Goal: Task Accomplishment & Management: Use online tool/utility

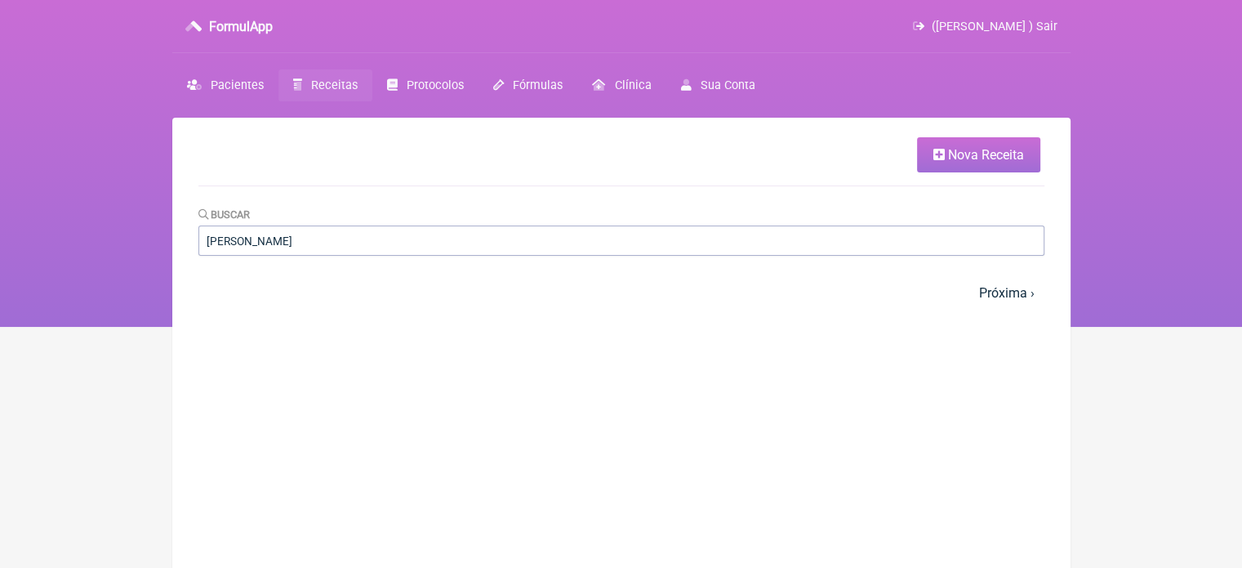
type input "[PERSON_NAME]"
click at [431, 240] on input "JOSIMERI" at bounding box center [621, 240] width 846 height 30
click at [203, 78] on link "Pacientes" at bounding box center [225, 85] width 106 height 32
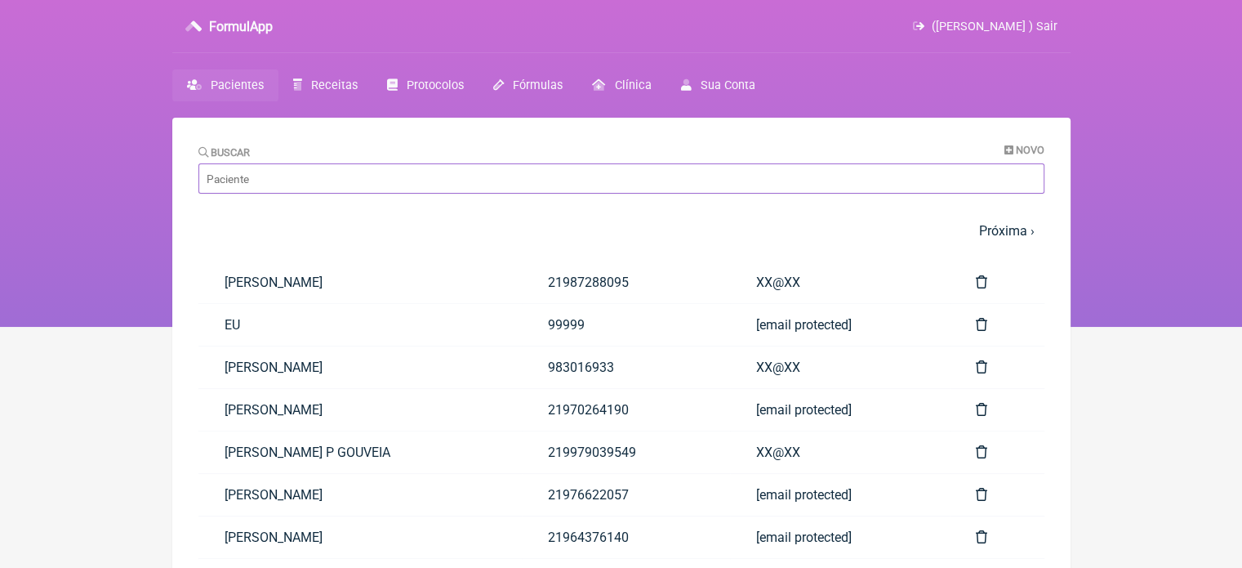
click at [297, 182] on input "Buscar" at bounding box center [621, 178] width 846 height 30
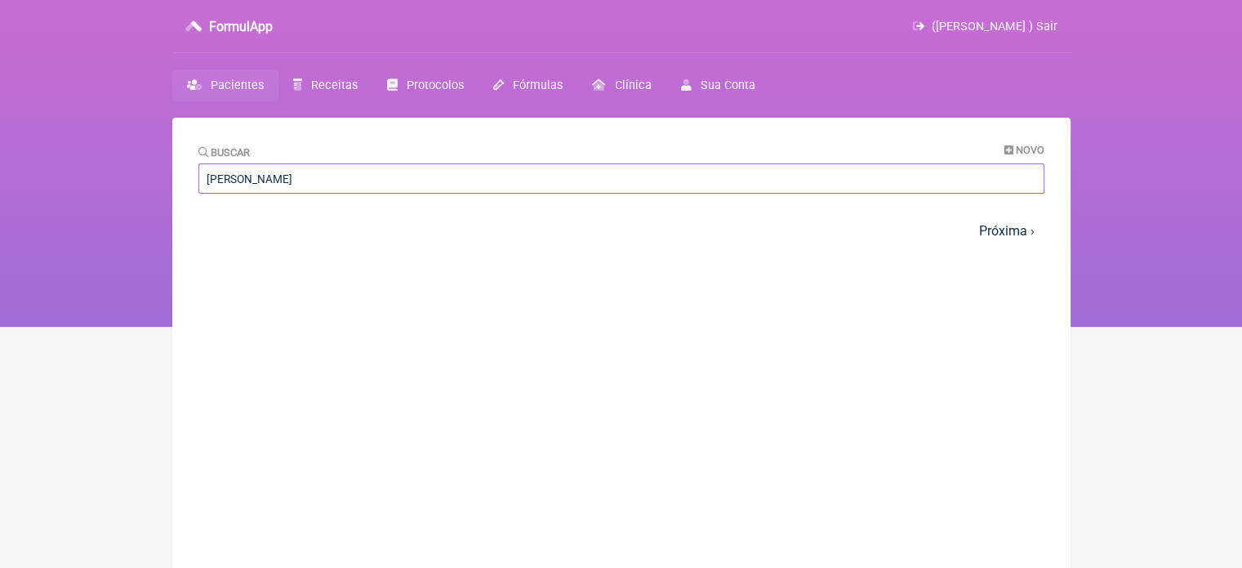
drag, startPoint x: 186, startPoint y: 180, endPoint x: 120, endPoint y: 182, distance: 66.2
click at [120, 182] on div "FormulApp (Flavio Caldas Caetano ) Sair Pacientes Receitas Protocolos Fórmulas …" at bounding box center [621, 163] width 1242 height 327
paste input "BARBOZA DE MELO"
type input "JOSIMERI BARBOZA DE MELO"
drag, startPoint x: 255, startPoint y: 177, endPoint x: 94, endPoint y: 196, distance: 162.0
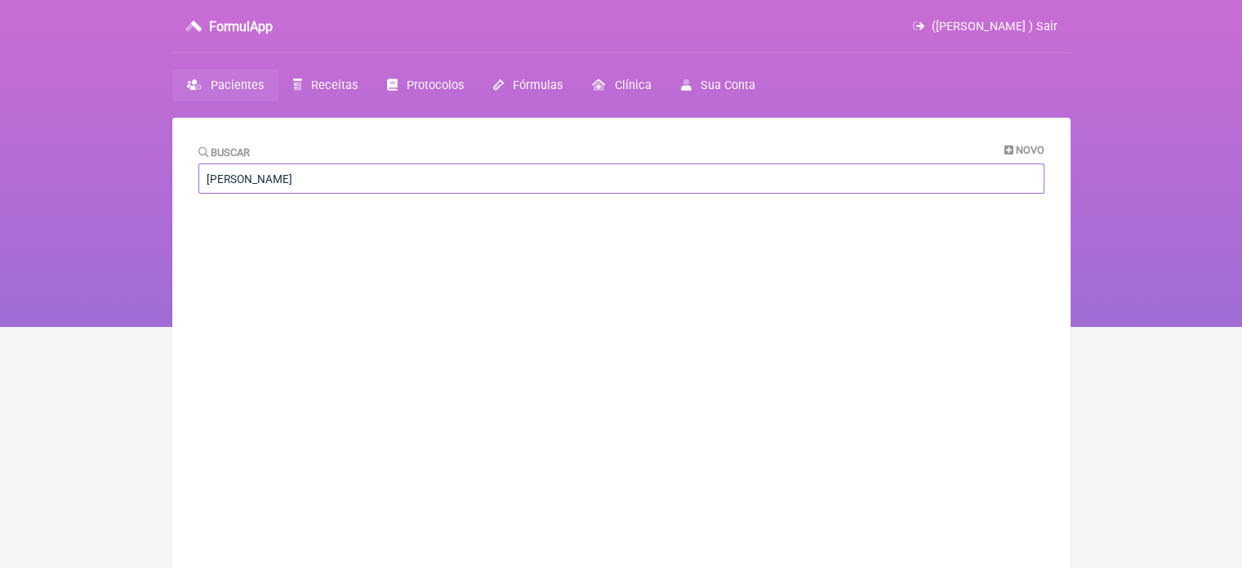
click at [94, 196] on div "FormulApp (Flavio Caldas Caetano ) Sair Pacientes Receitas Protocolos Fórmulas …" at bounding box center [621, 163] width 1242 height 327
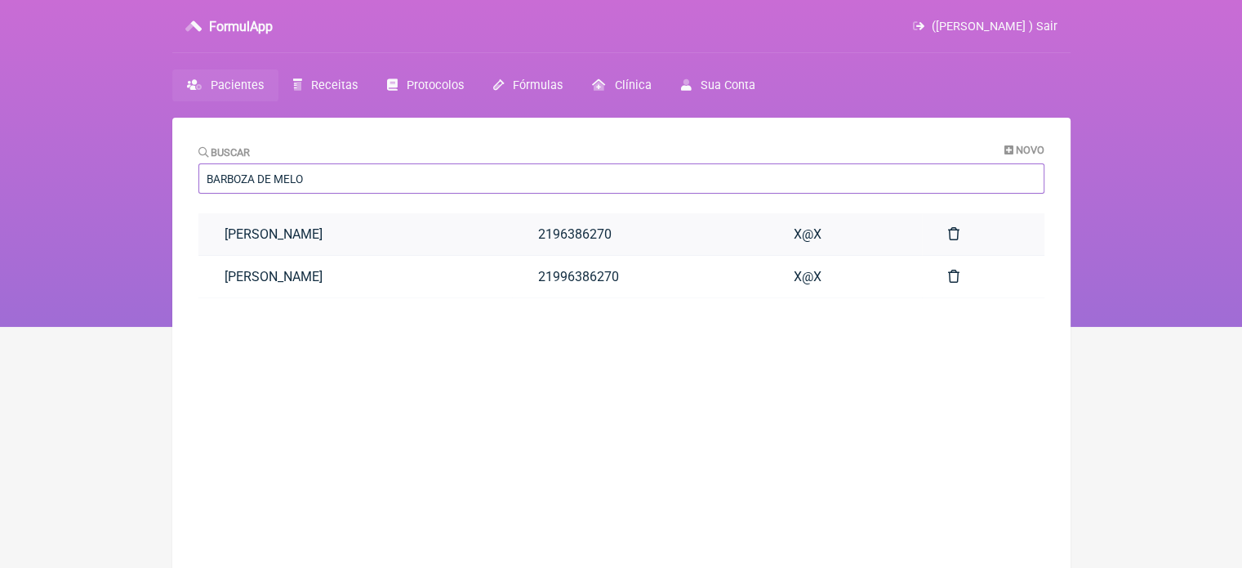
type input "BARBOZA DE MELO"
click at [447, 237] on link "[PERSON_NAME]" at bounding box center [355, 234] width 314 height 42
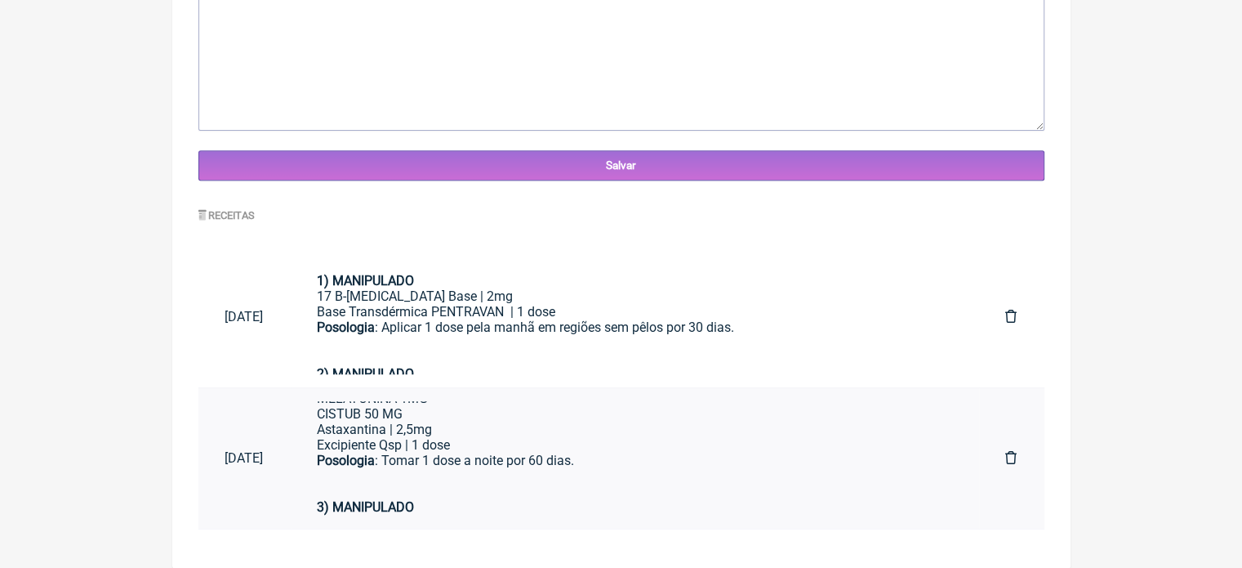
scroll to position [115, 0]
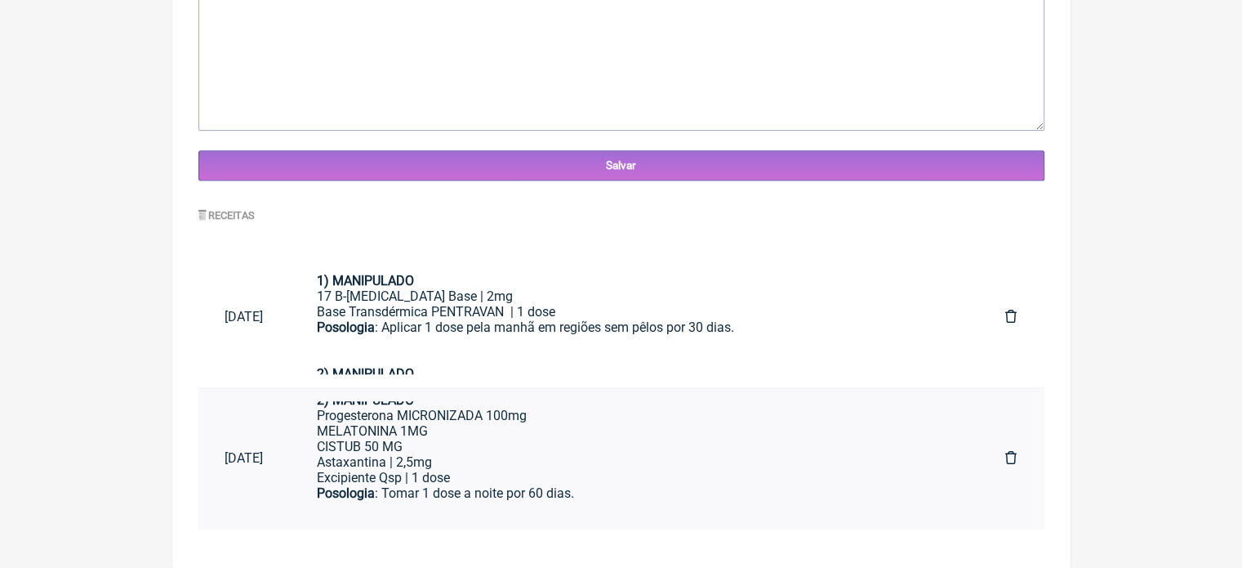
click at [525, 456] on div "Progesterona MICRONIZADA 100mg MELATONINA 1MG CISTUB 50 MG Astaxantina | 2,5mg" at bounding box center [635, 439] width 636 height 62
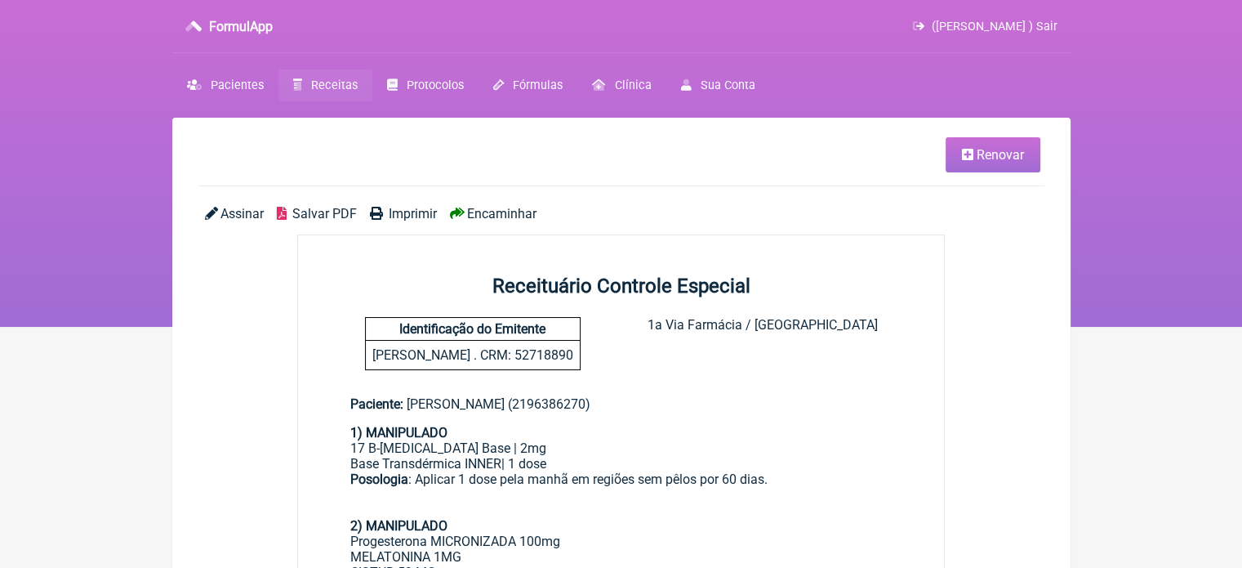
click at [977, 156] on span "Renovar" at bounding box center [1000, 155] width 47 height 16
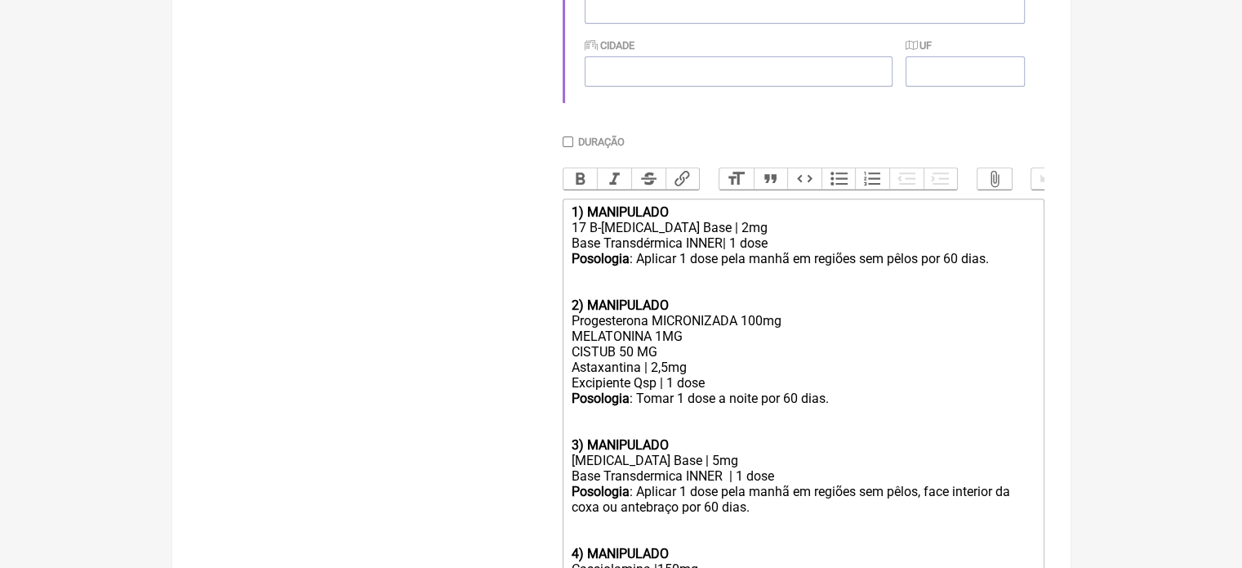
scroll to position [789, 0]
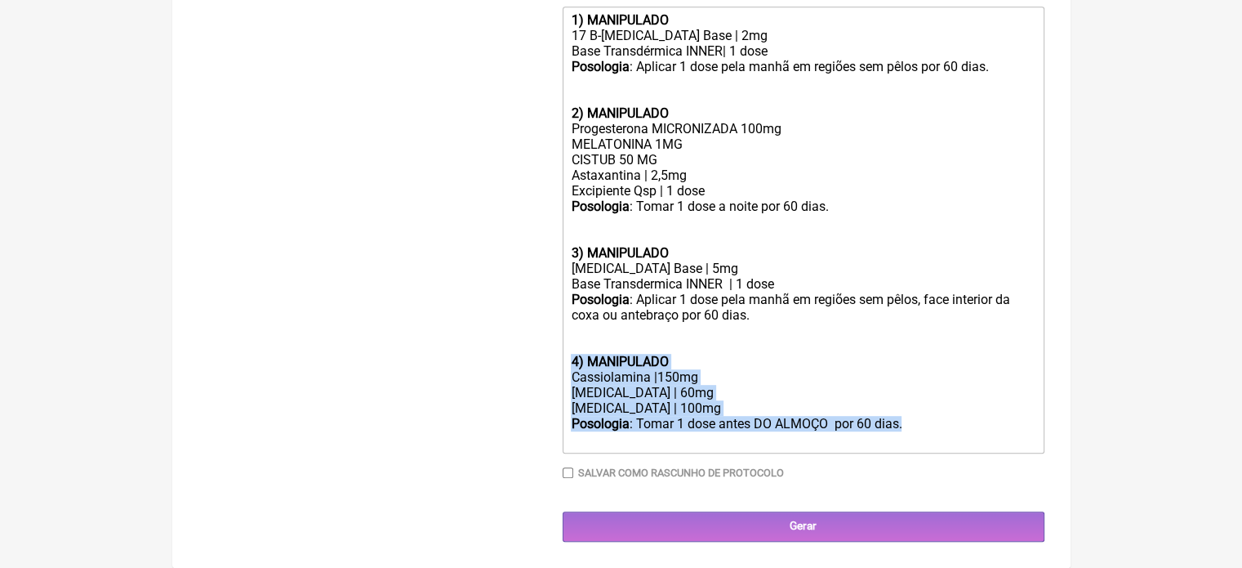
drag, startPoint x: 898, startPoint y: 416, endPoint x: 551, endPoint y: 355, distance: 352.3
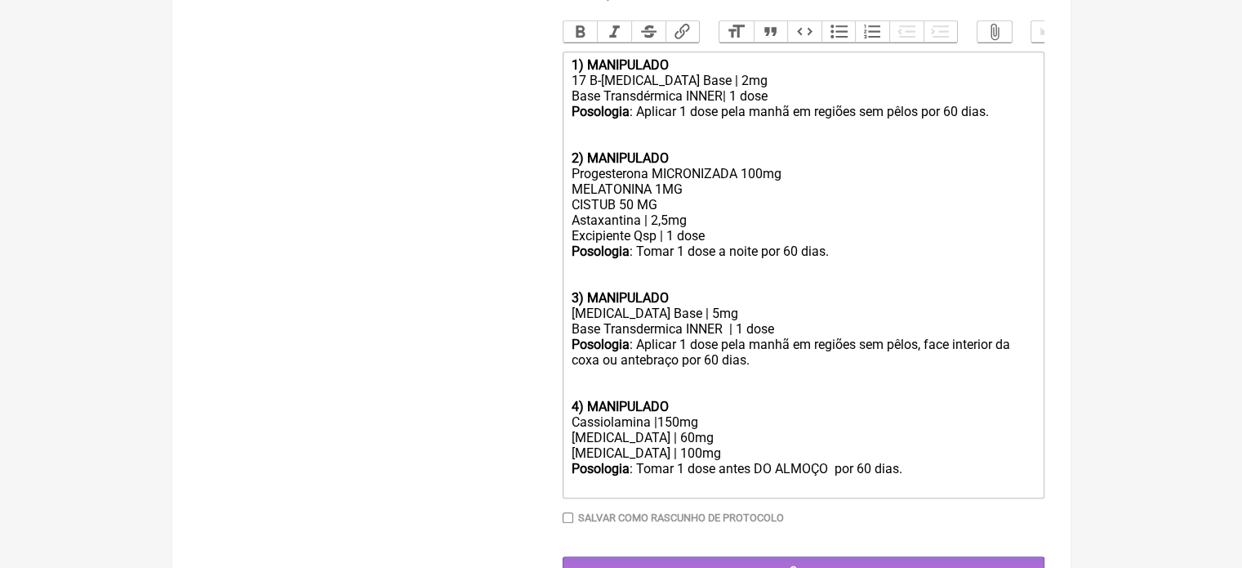
type trix-editor "<div><strong>1) MANIPULADO</strong></div><div>17 B-Estradiol Base | 2mg</div><d…"
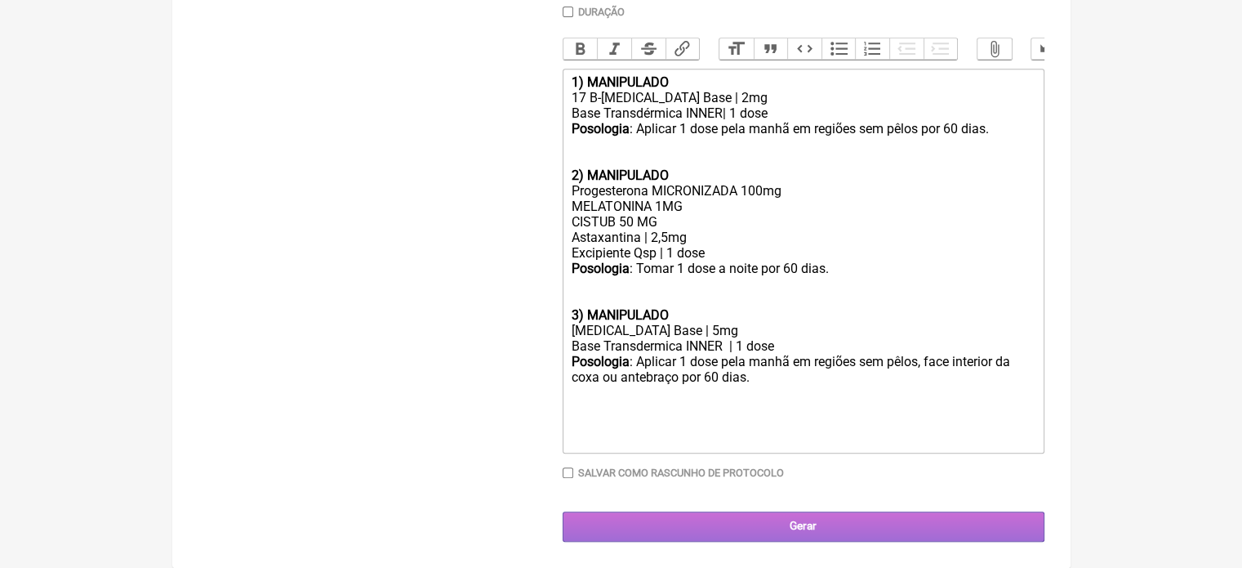
click at [780, 531] on input "Gerar" at bounding box center [804, 526] width 482 height 30
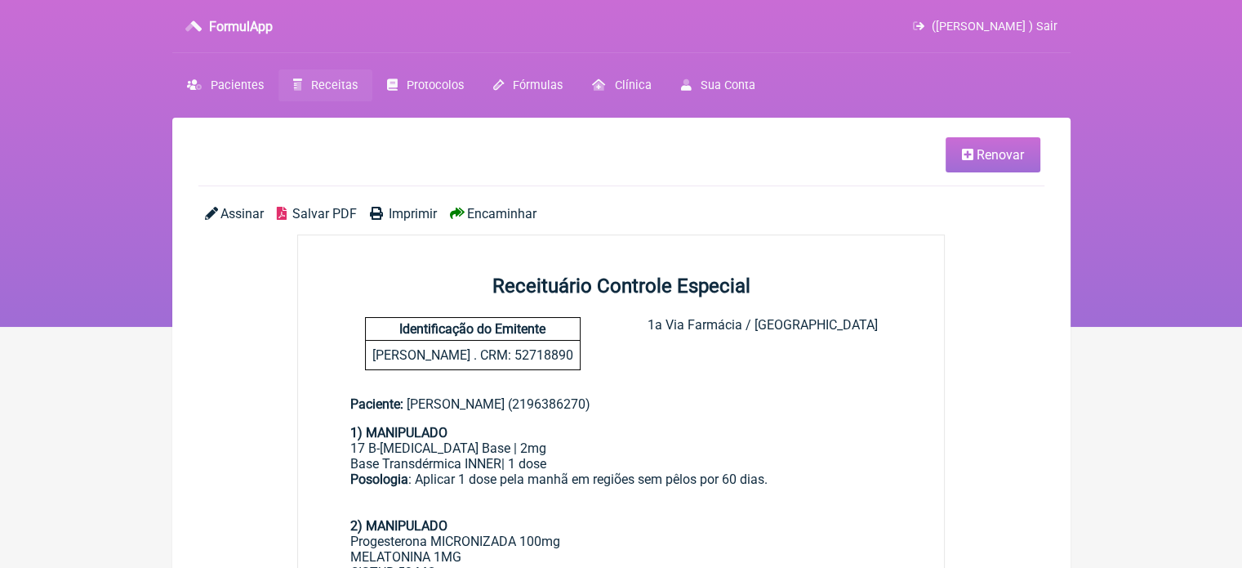
click at [395, 215] on span "Imprimir" at bounding box center [413, 214] width 48 height 16
click at [977, 140] on link "Renovar" at bounding box center [993, 154] width 95 height 35
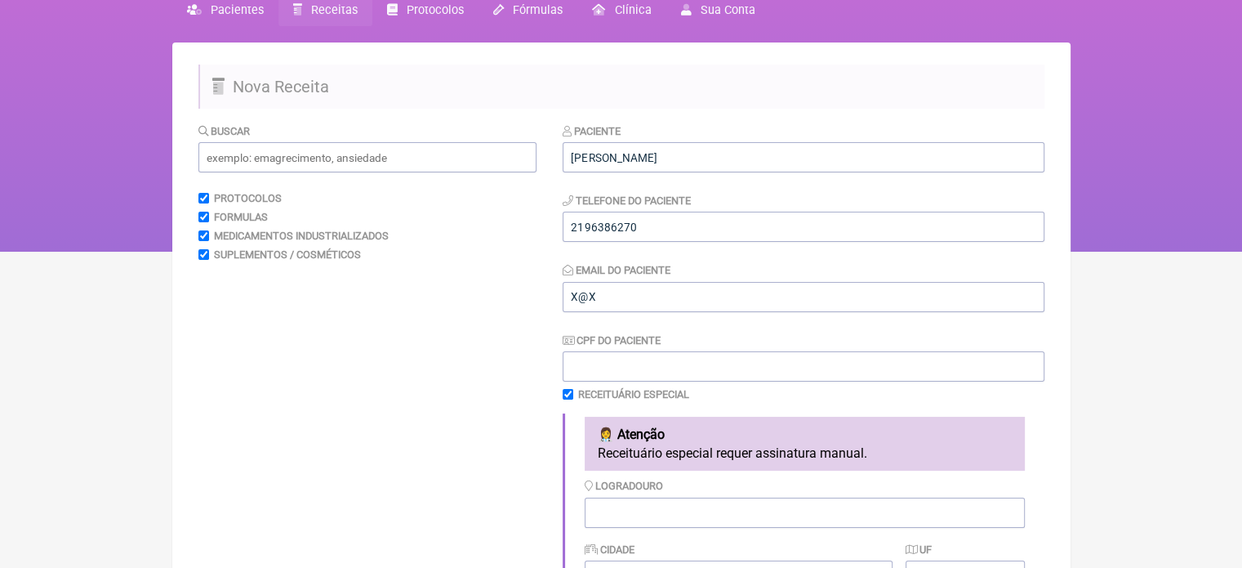
scroll to position [408, 0]
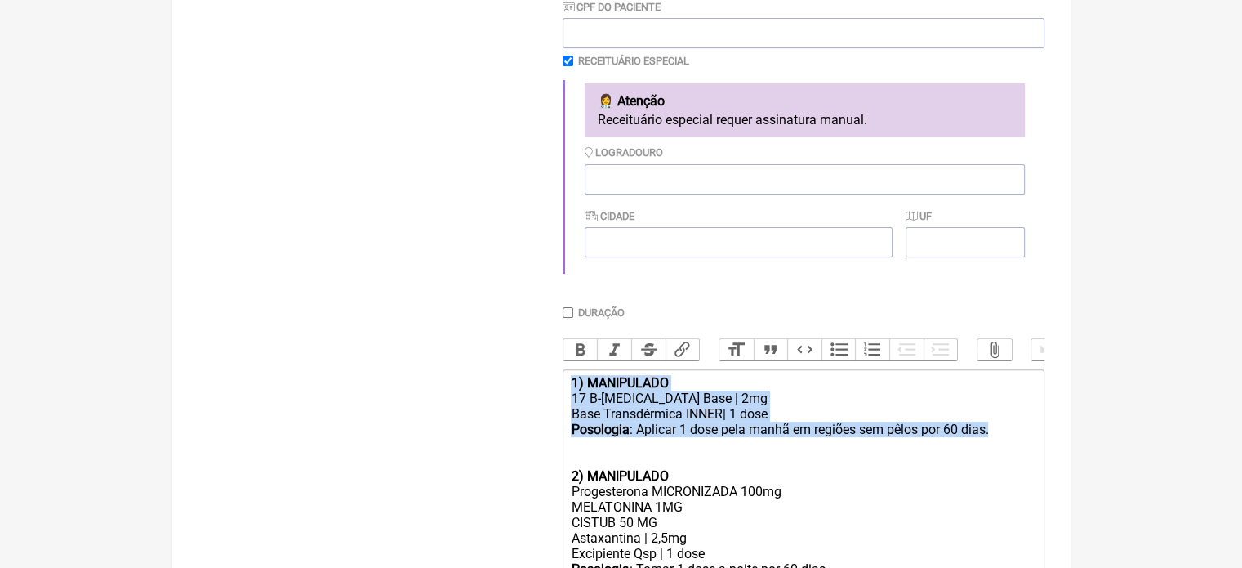
drag, startPoint x: 996, startPoint y: 450, endPoint x: 533, endPoint y: 380, distance: 469.2
click at [533, 380] on form "Buscar Protocolos Formulas Medicamentos Industrializados Suplementos / Cosmétic…" at bounding box center [621, 315] width 846 height 1053
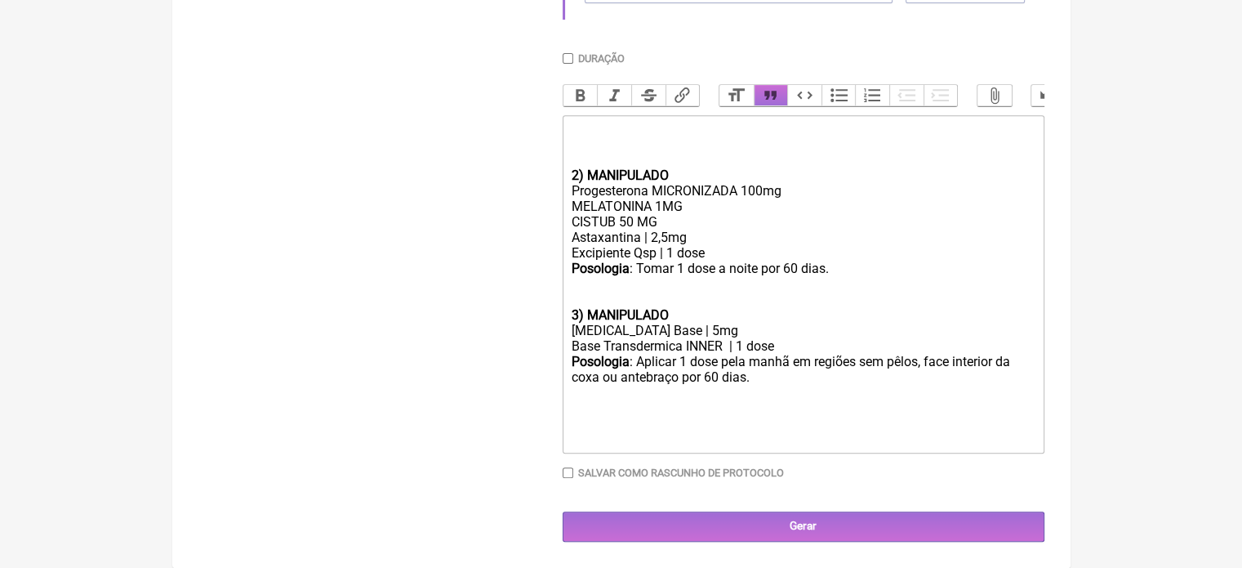
scroll to position [680, 0]
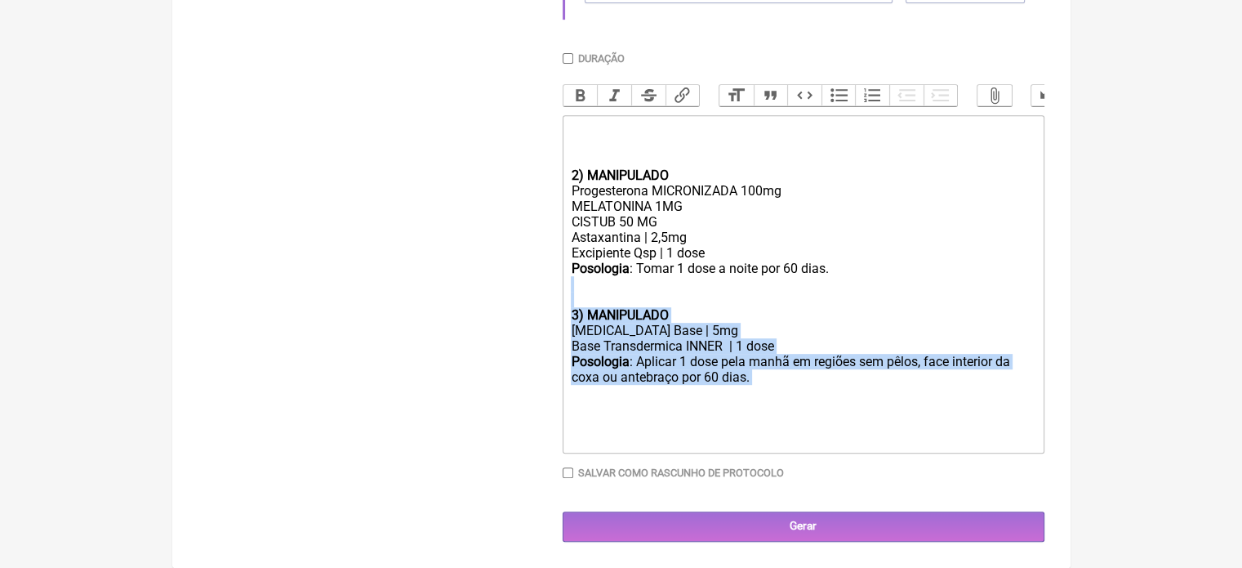
drag, startPoint x: 755, startPoint y: 390, endPoint x: 524, endPoint y: 306, distance: 244.9
click at [524, 306] on form "Buscar Protocolos Formulas Medicamentos Industrializados Suplementos / Cosmétic…" at bounding box center [621, 38] width 846 height 1006
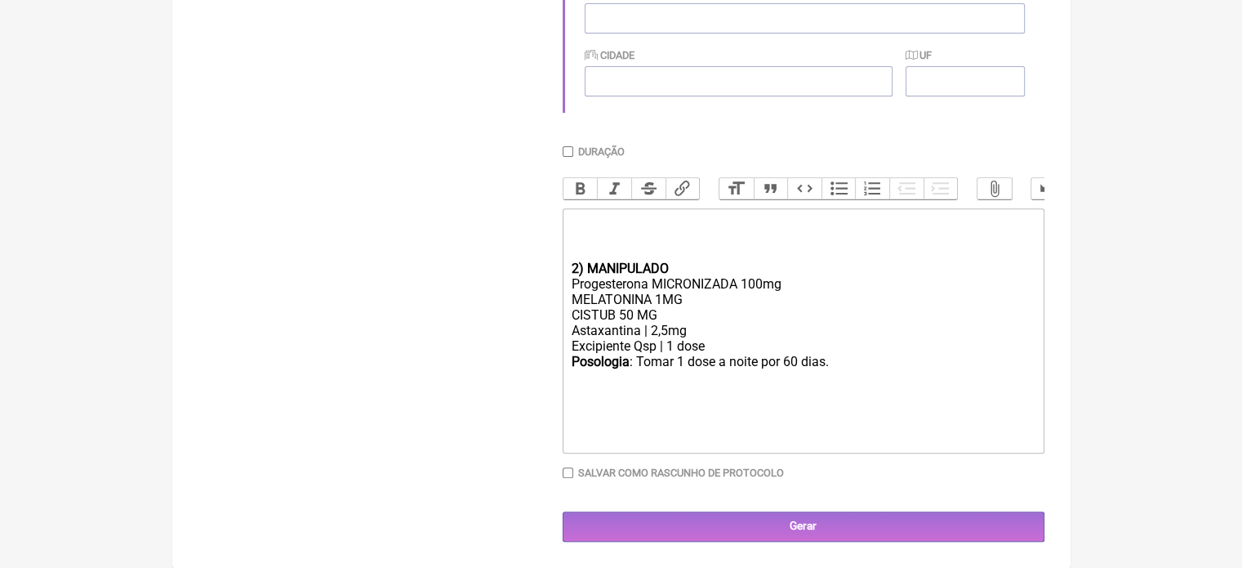
type trix-editor "<div><br><br><br></div><div><strong>2) MANIPULADO</strong></div><div>Progestero…"
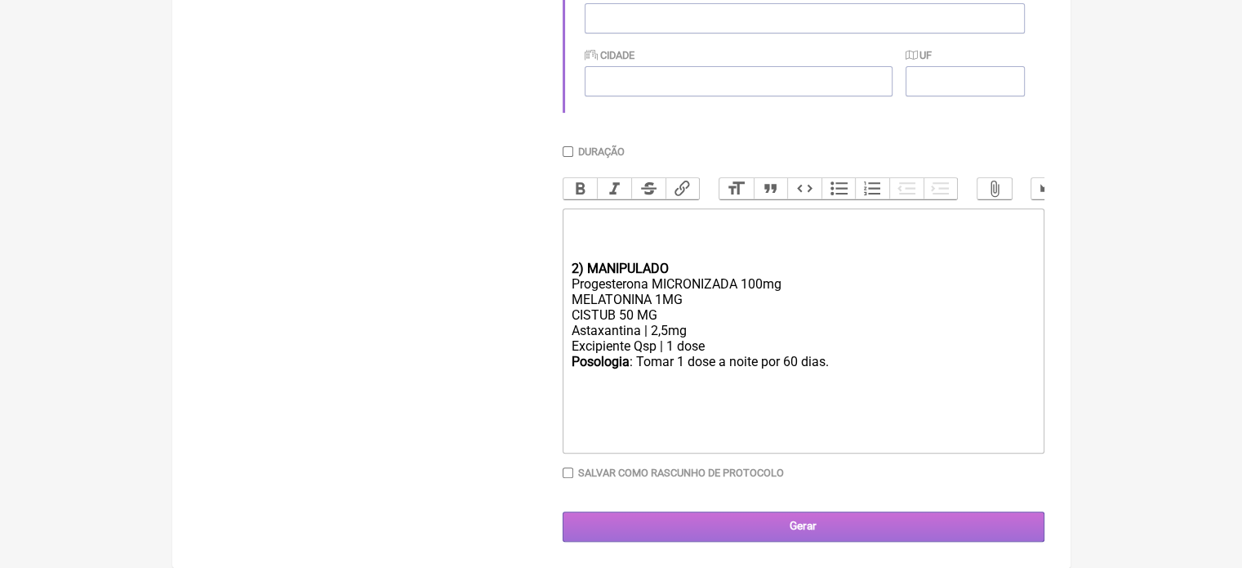
click at [754, 519] on input "Gerar" at bounding box center [804, 526] width 482 height 30
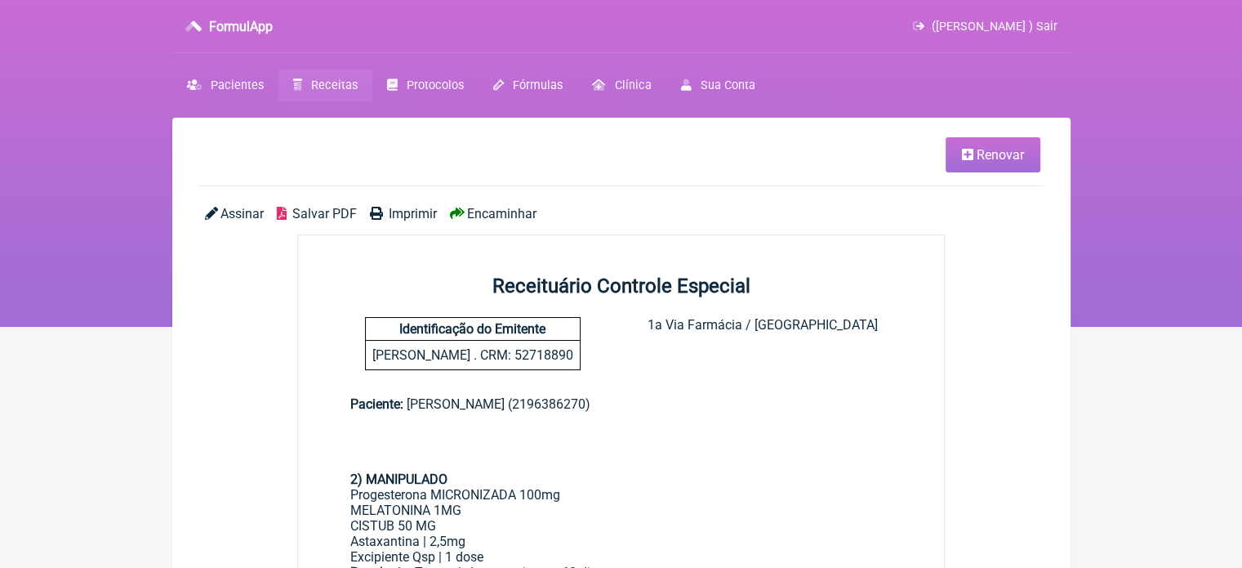
click at [410, 215] on span "Imprimir" at bounding box center [413, 214] width 48 height 16
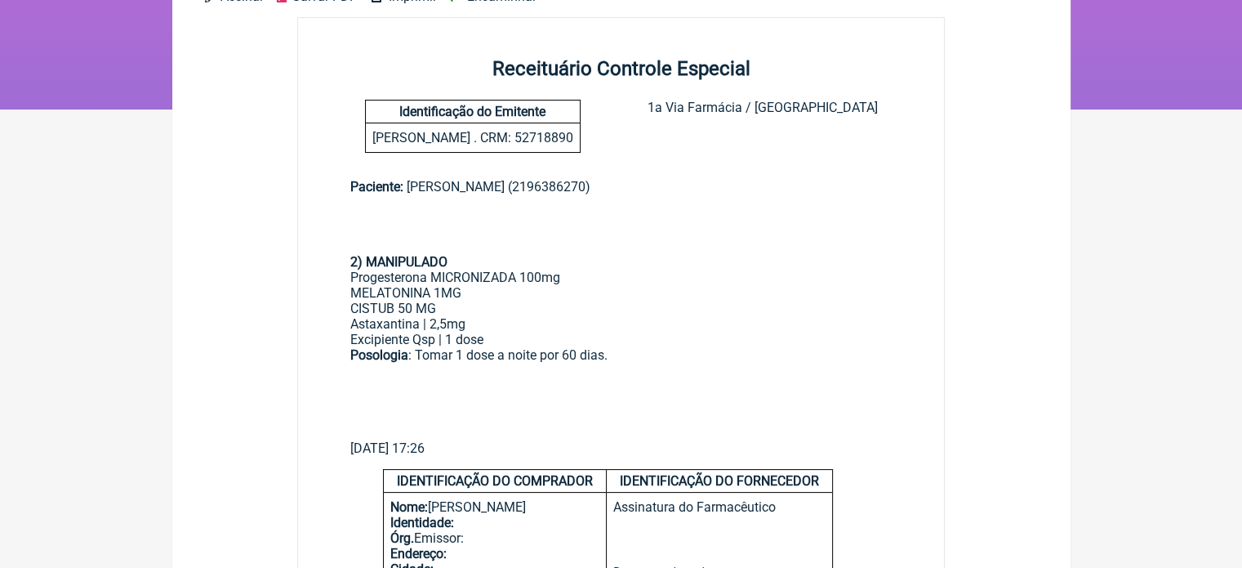
scroll to position [245, 0]
